Goal: Information Seeking & Learning: Understand process/instructions

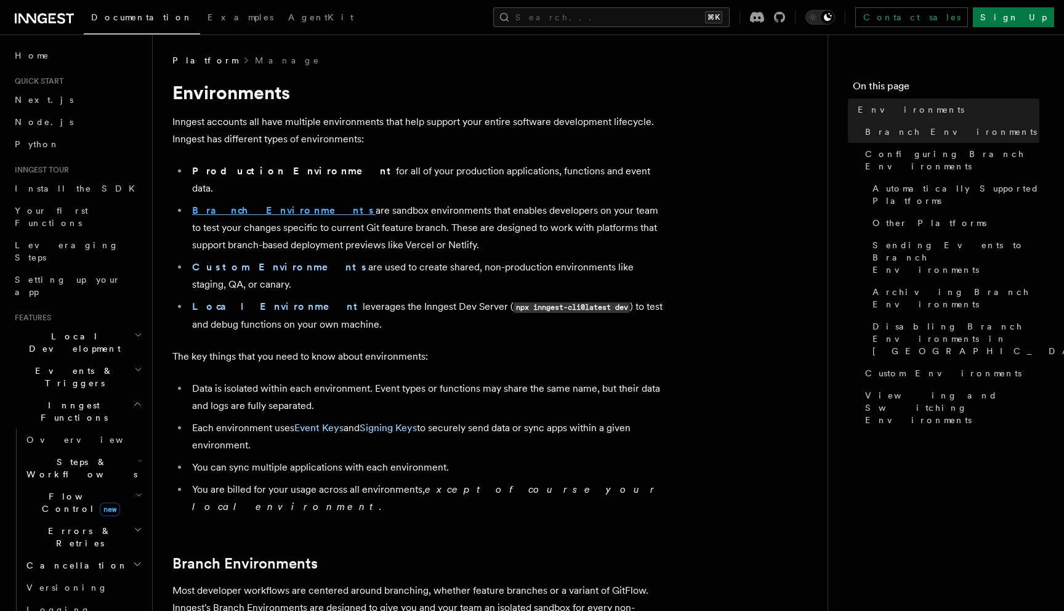
click at [247, 204] on strong "Branch Environments" at bounding box center [284, 210] width 184 height 12
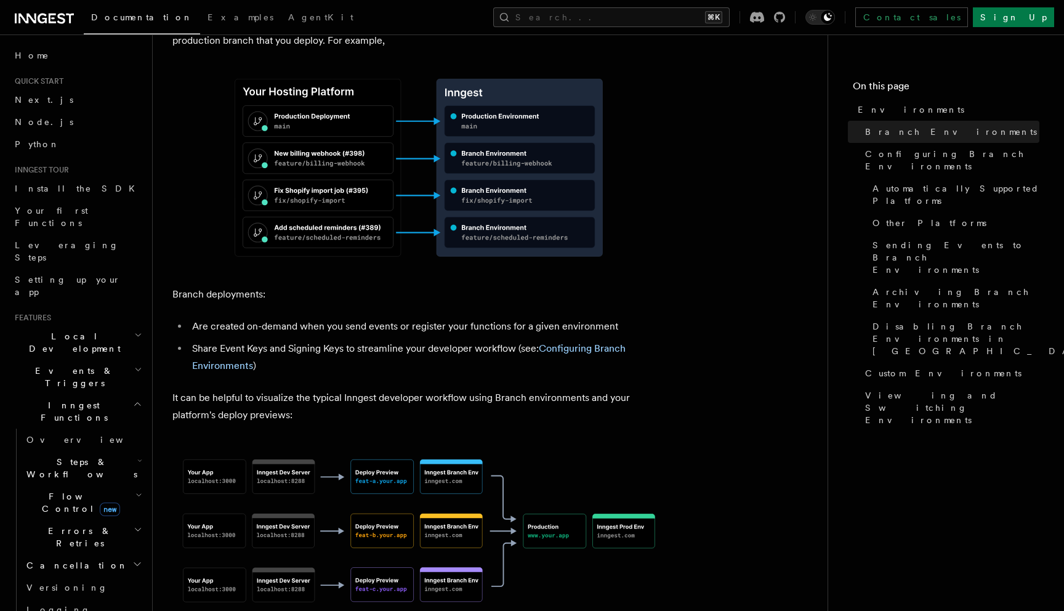
scroll to position [586, 0]
click at [572, 341] on link "Configuring Branch Environments" at bounding box center [409, 355] width 434 height 29
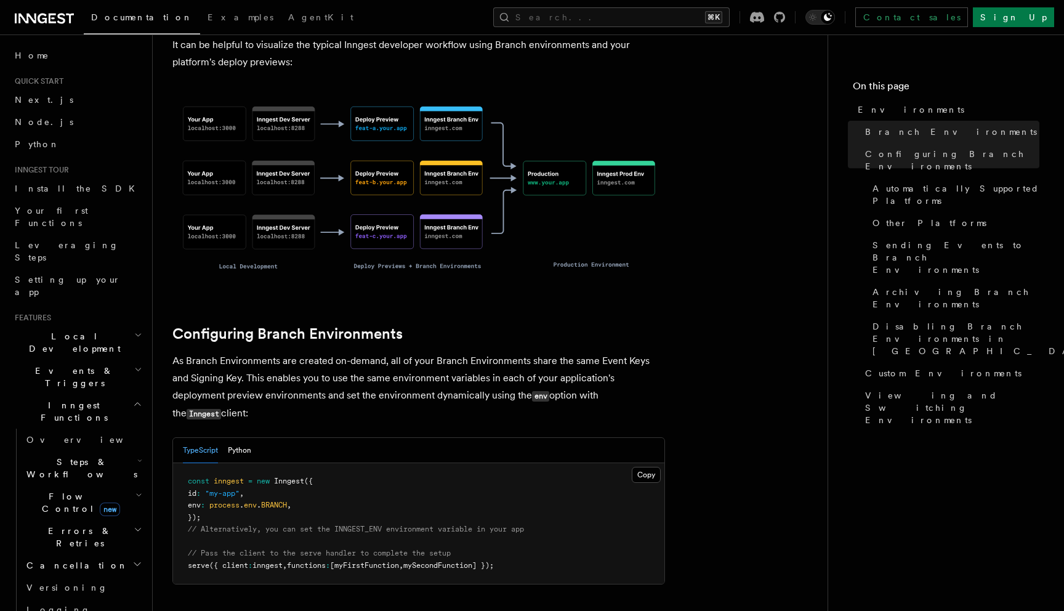
scroll to position [955, 0]
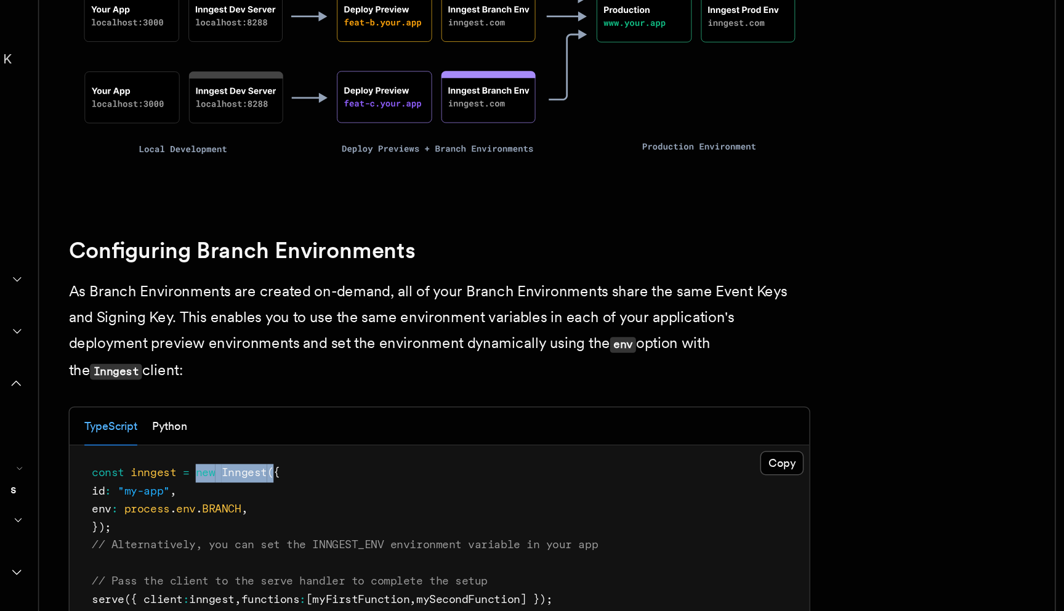
drag, startPoint x: 258, startPoint y: 395, endPoint x: 312, endPoint y: 397, distance: 54.2
click at [312, 459] on span "const inngest = new Inngest ({" at bounding box center [250, 463] width 125 height 9
copy span "new Inngest ("
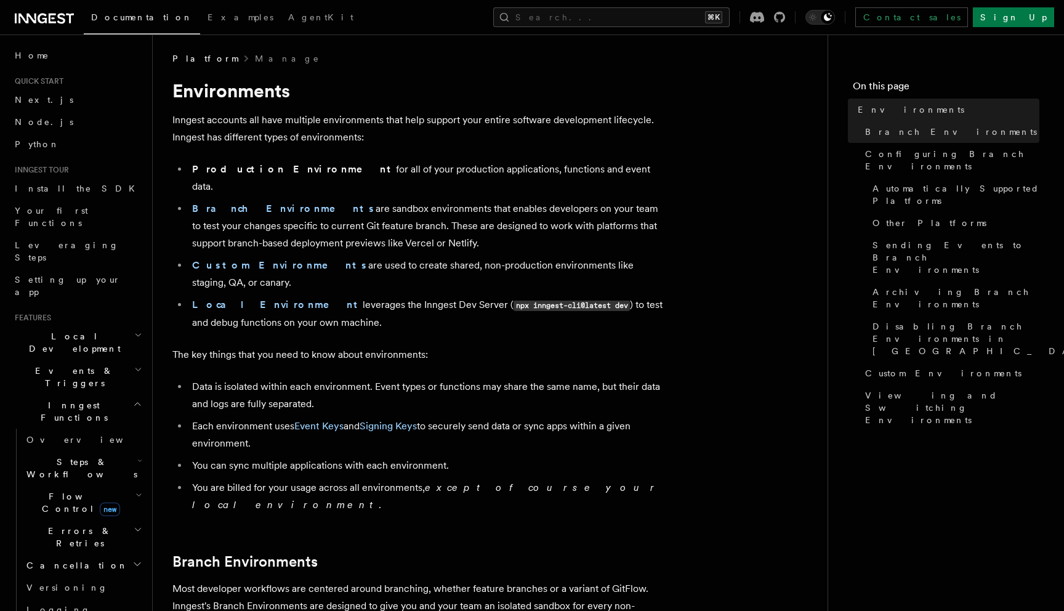
scroll to position [0, 0]
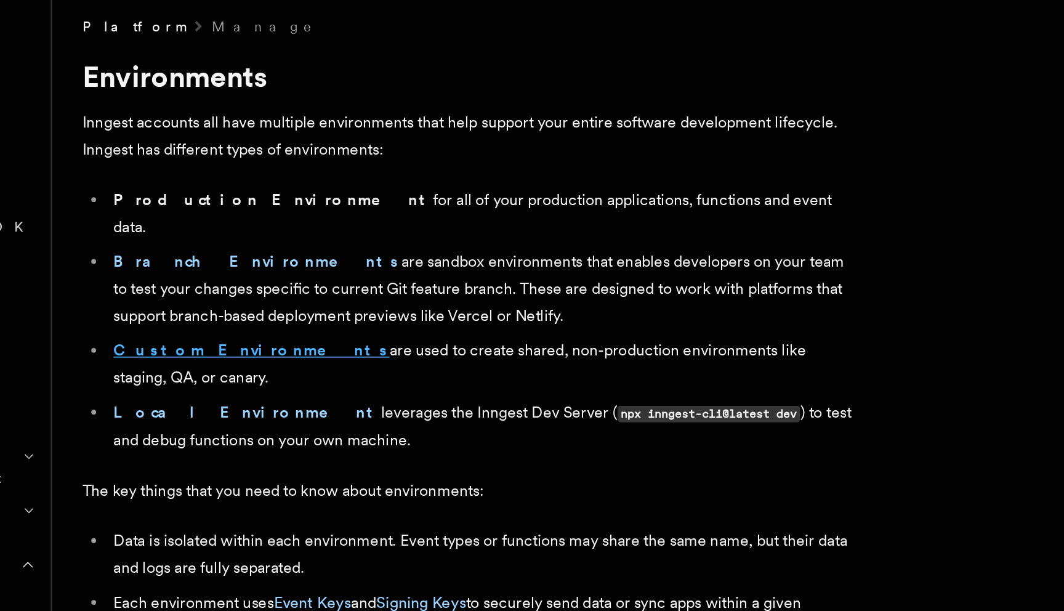
click at [246, 261] on strong "Custom Environments" at bounding box center [280, 267] width 176 height 12
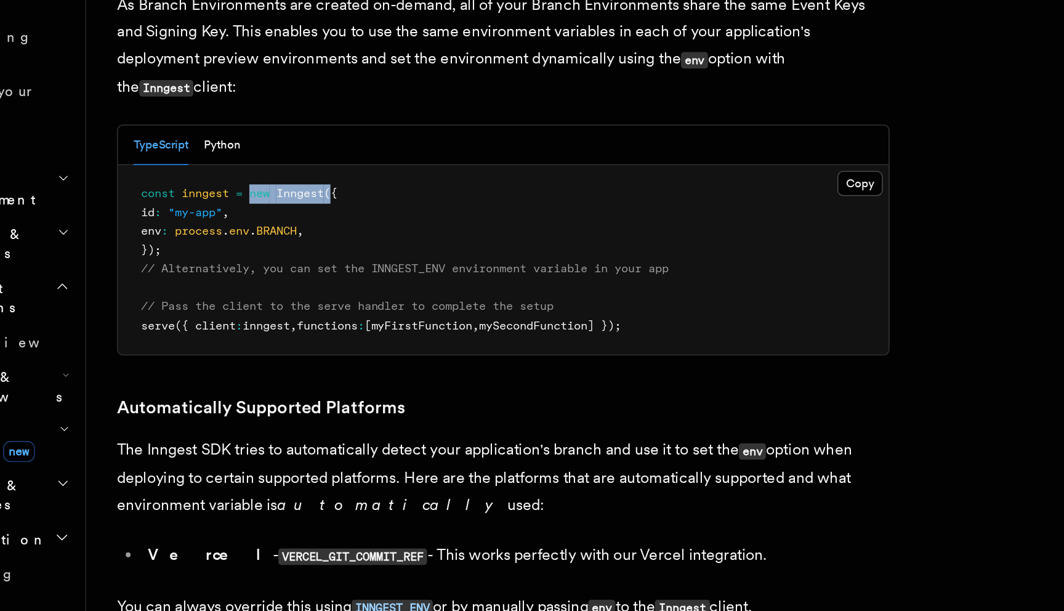
scroll to position [1075, 0]
click at [344, 603] on code "INNGEST_ENV" at bounding box center [348, 608] width 52 height 10
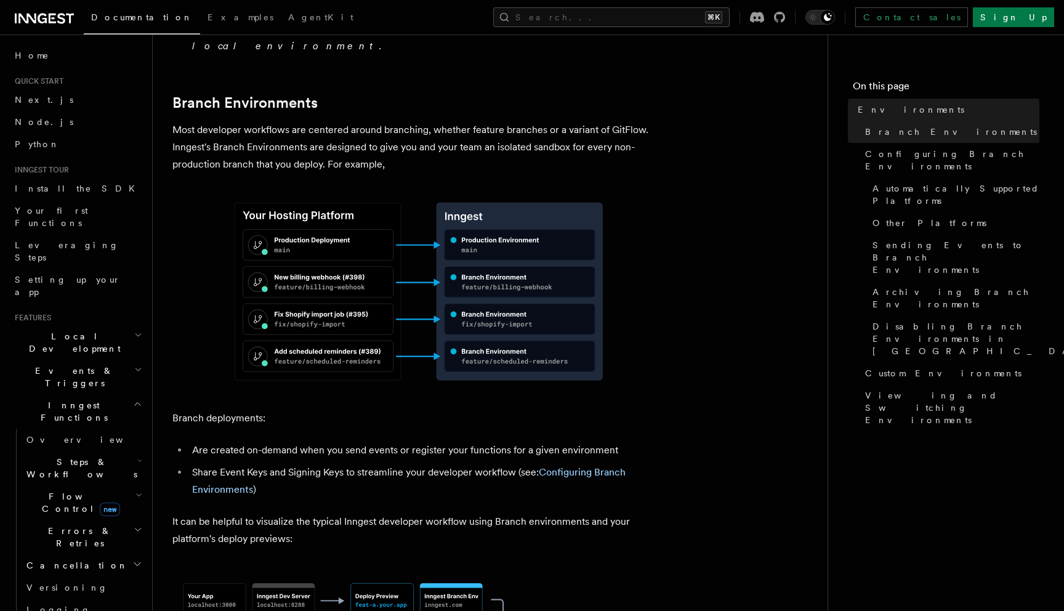
scroll to position [464, 0]
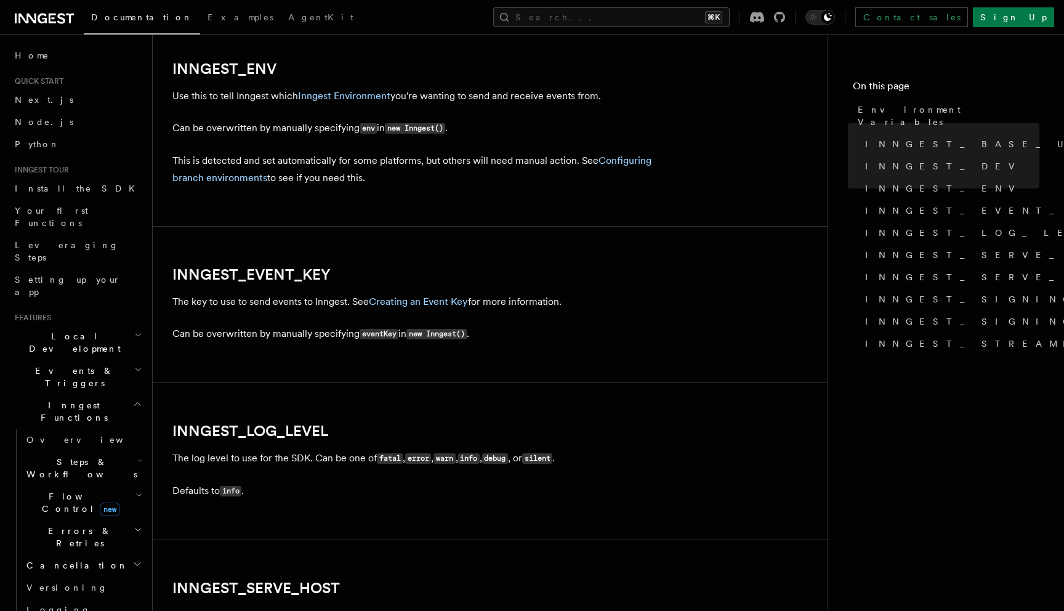
scroll to position [1199, 0]
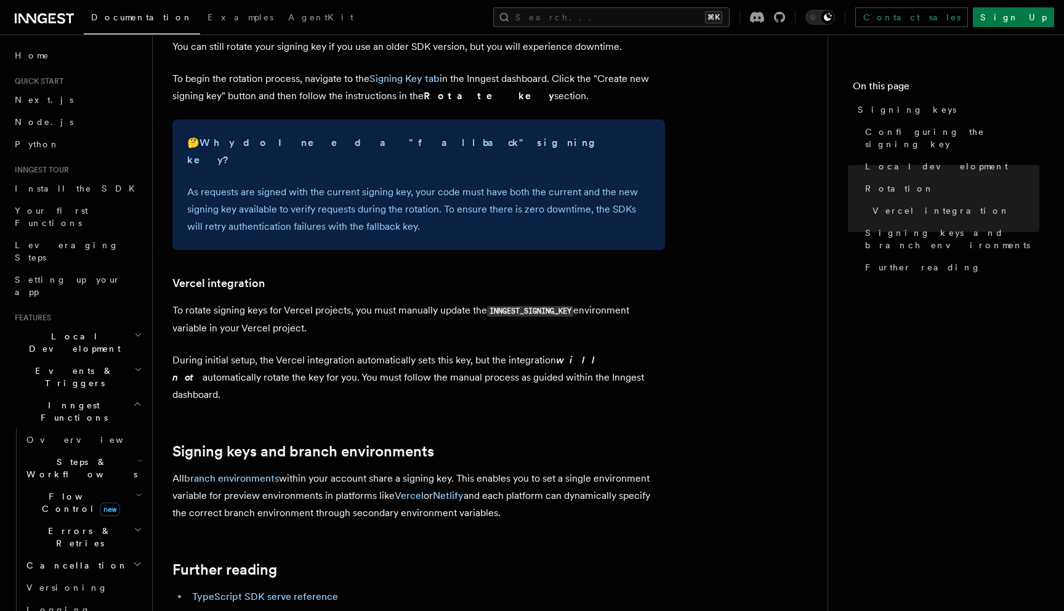
scroll to position [1158, 0]
